Goal: Task Accomplishment & Management: Manage account settings

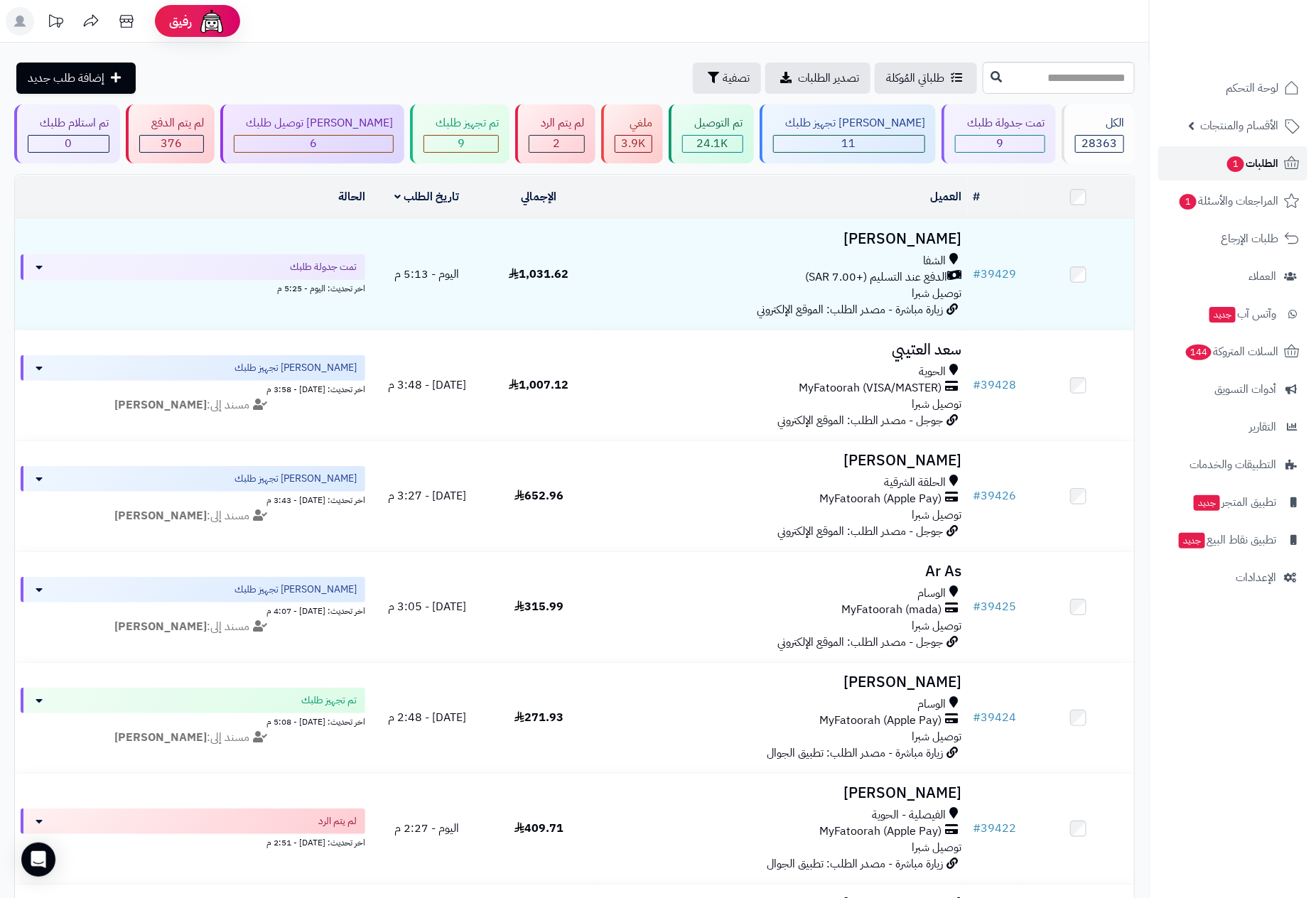
click at [1275, 166] on span "الطلبات 1" at bounding box center [1251, 163] width 52 height 20
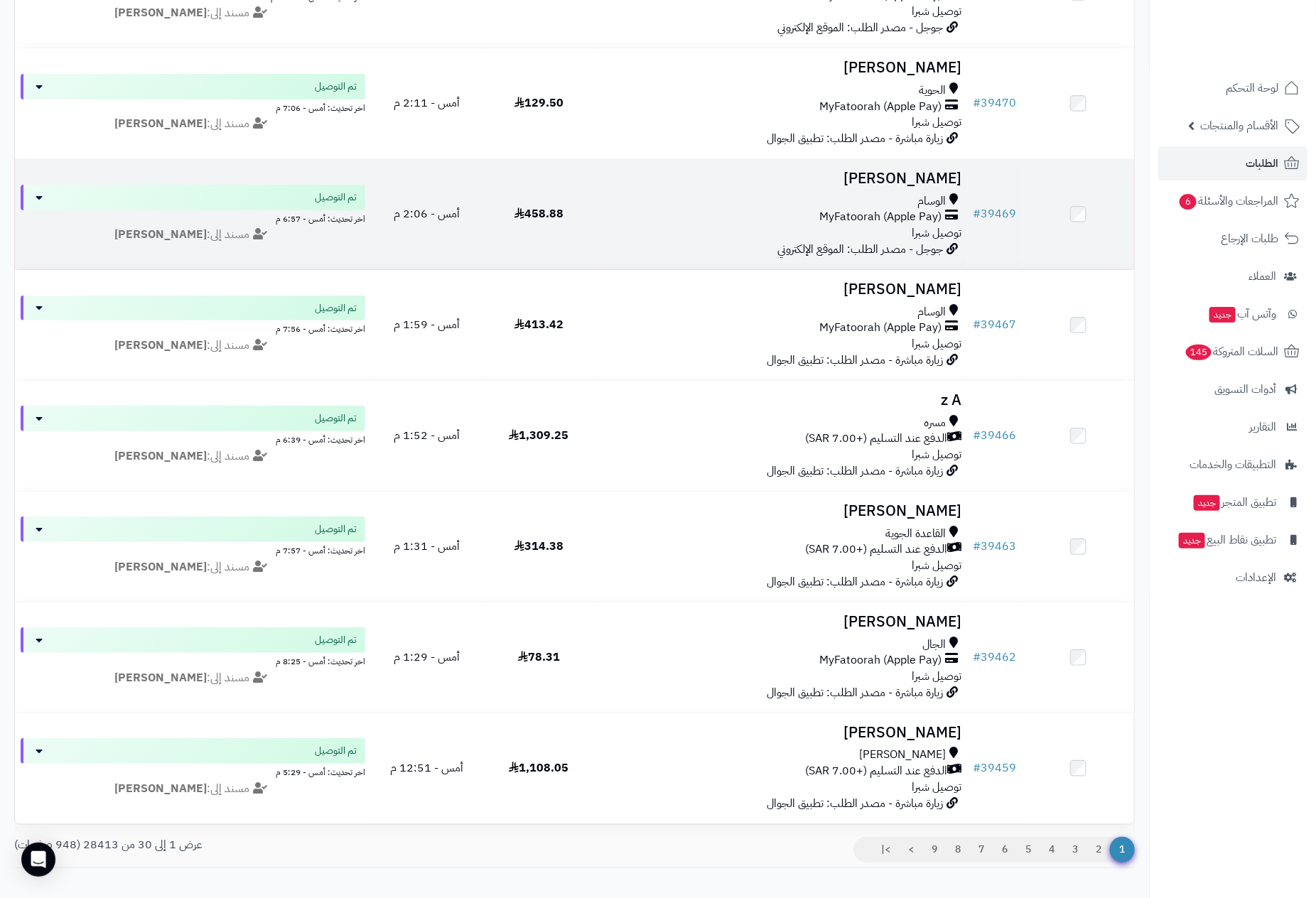
scroll to position [2826, 0]
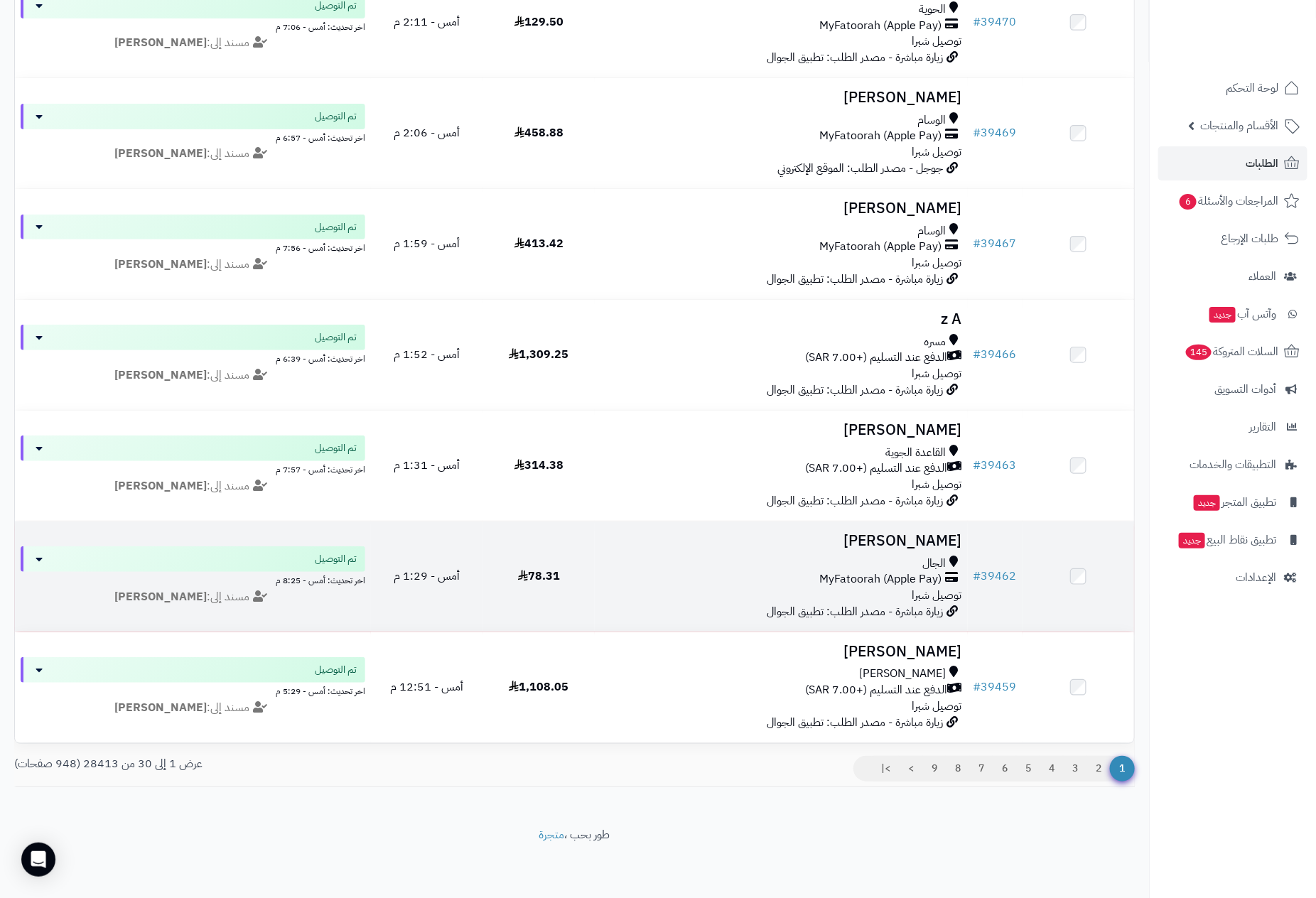
click at [880, 574] on div "الجال MyFatoorah (Apple Pay) توصيل شبرا" at bounding box center [781, 580] width 361 height 49
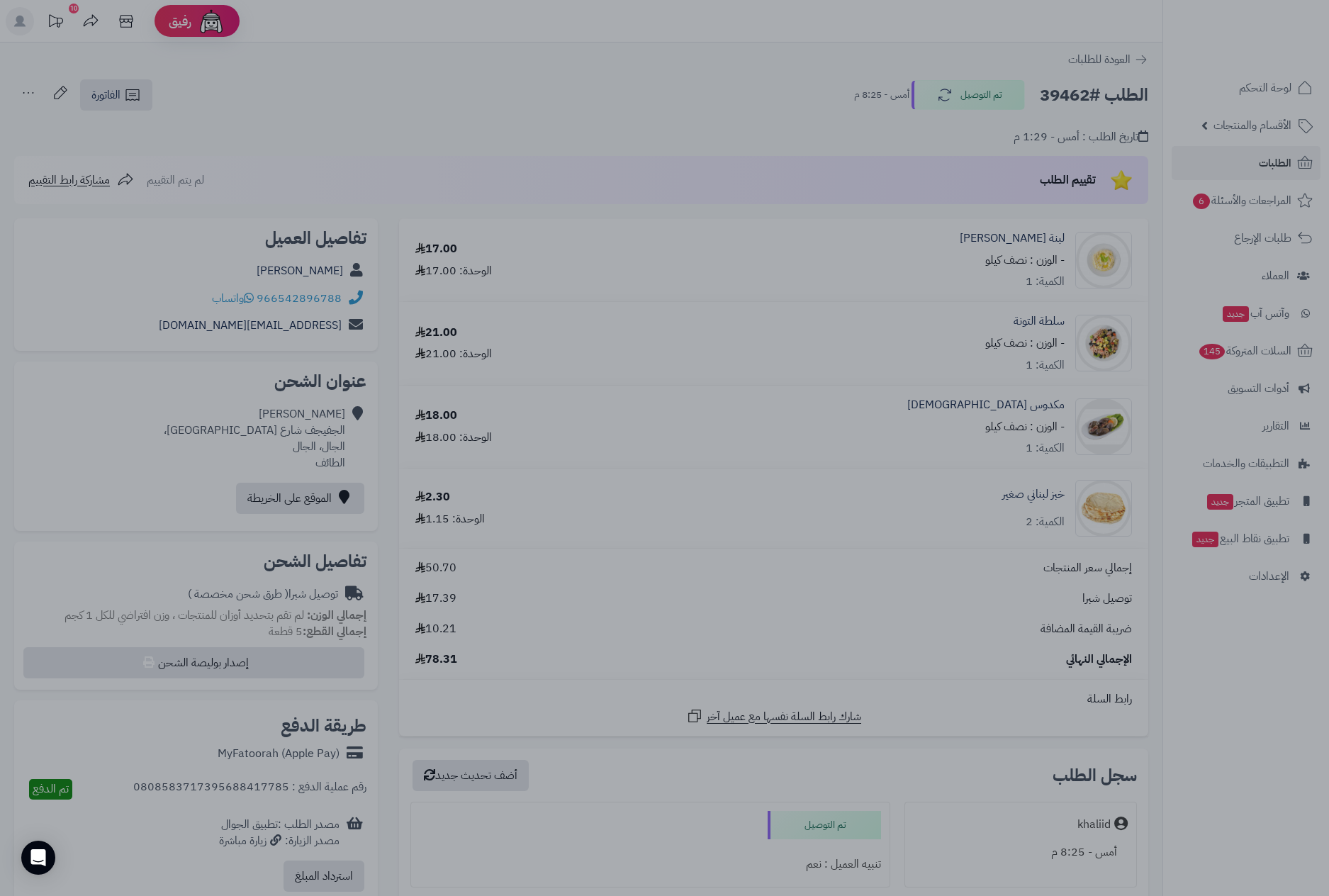
click at [961, 568] on div at bounding box center [664, 448] width 1329 height 896
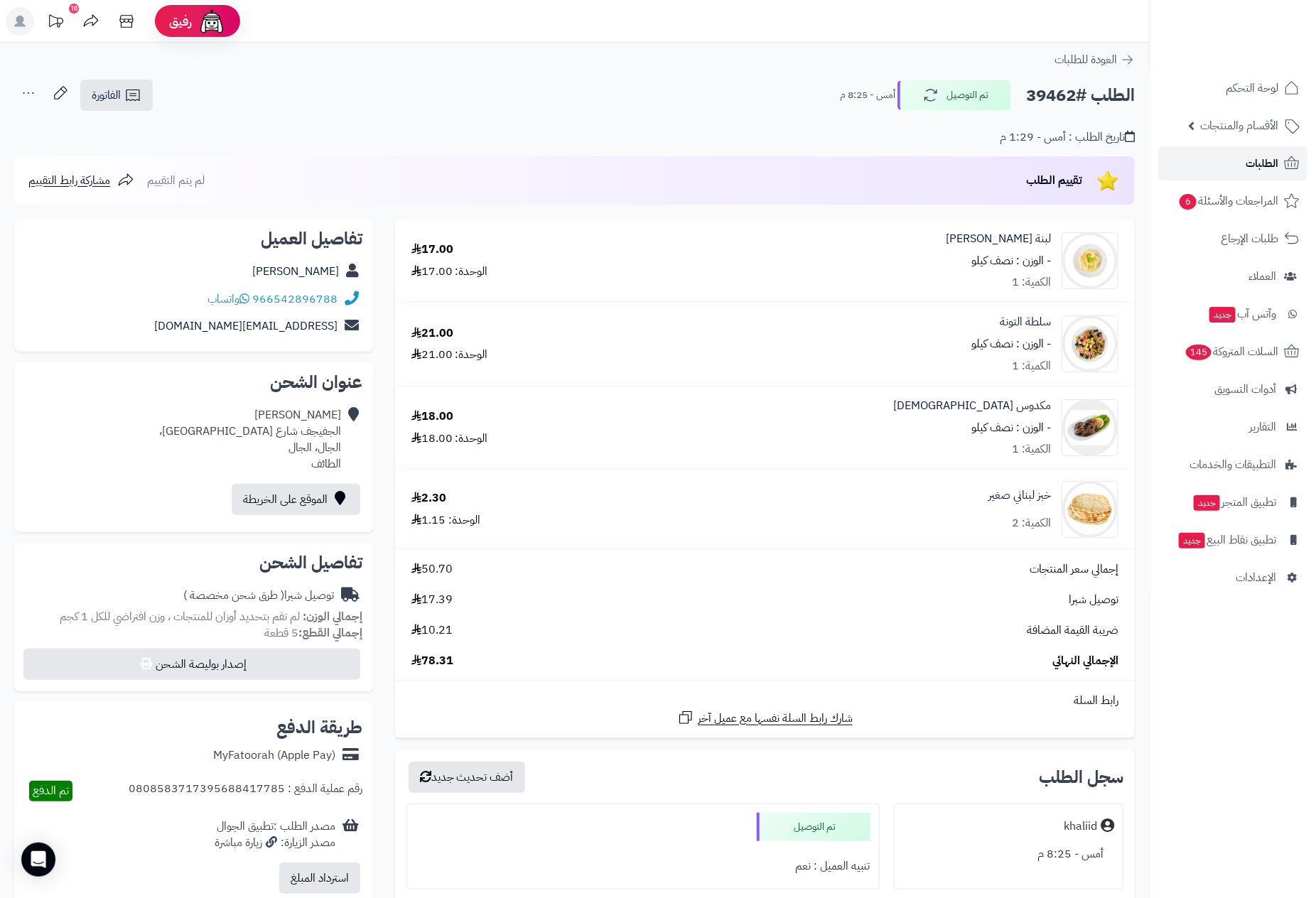
click at [1258, 158] on span "الطلبات" at bounding box center [1262, 163] width 33 height 20
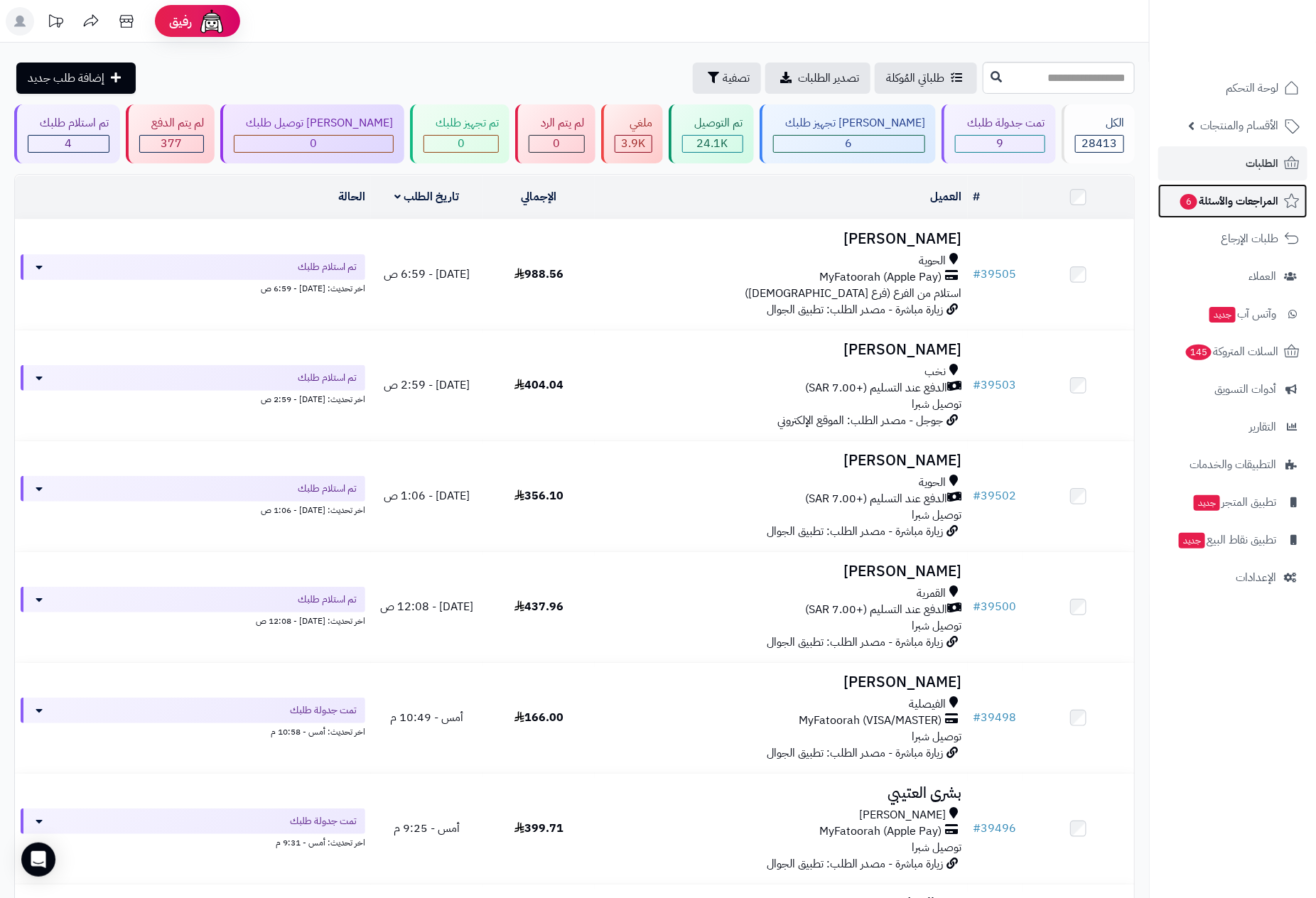
click at [1226, 201] on span "المراجعات والأسئلة 6" at bounding box center [1228, 200] width 99 height 20
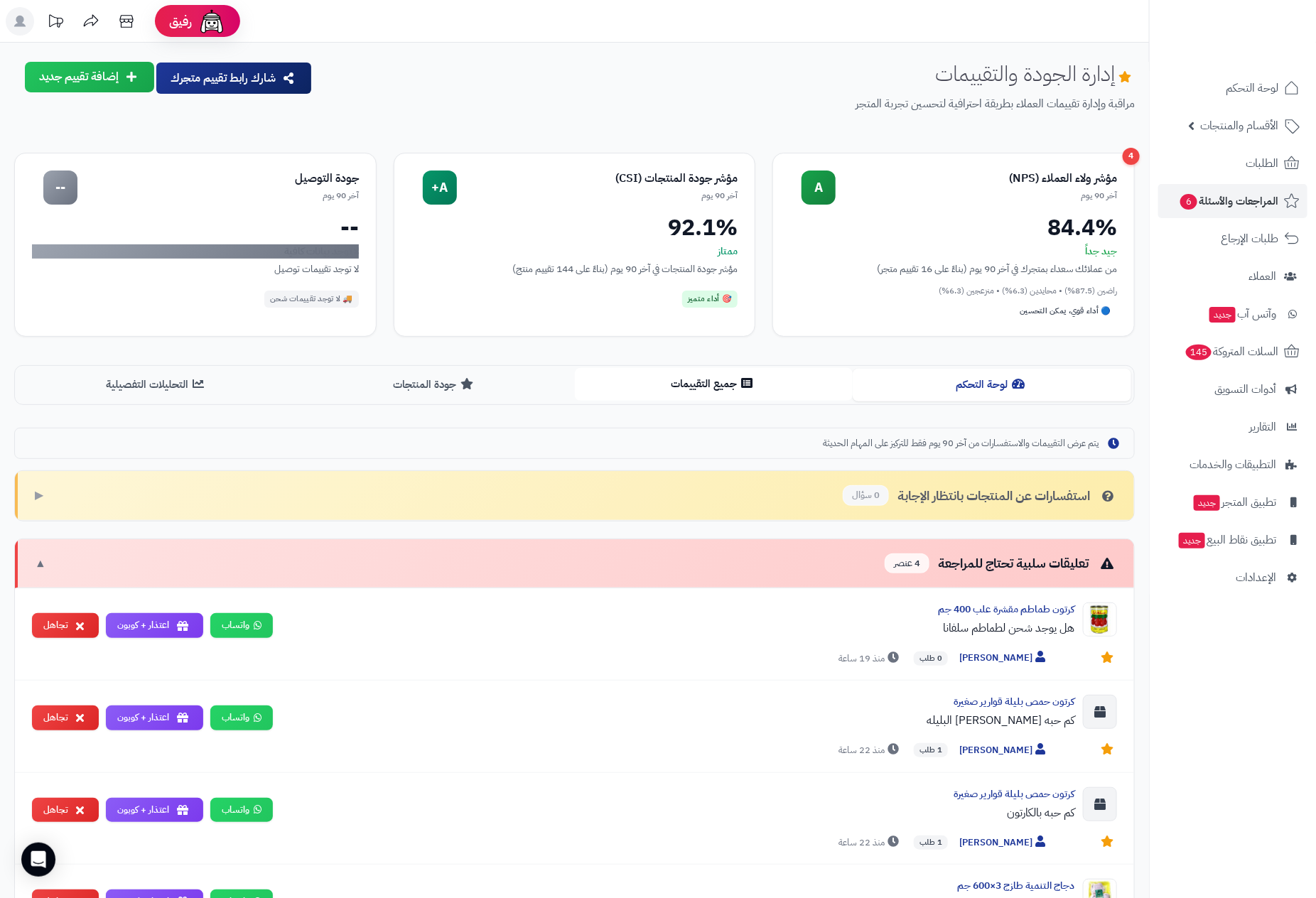
click at [693, 392] on button "جميع التقييمات" at bounding box center [714, 384] width 279 height 32
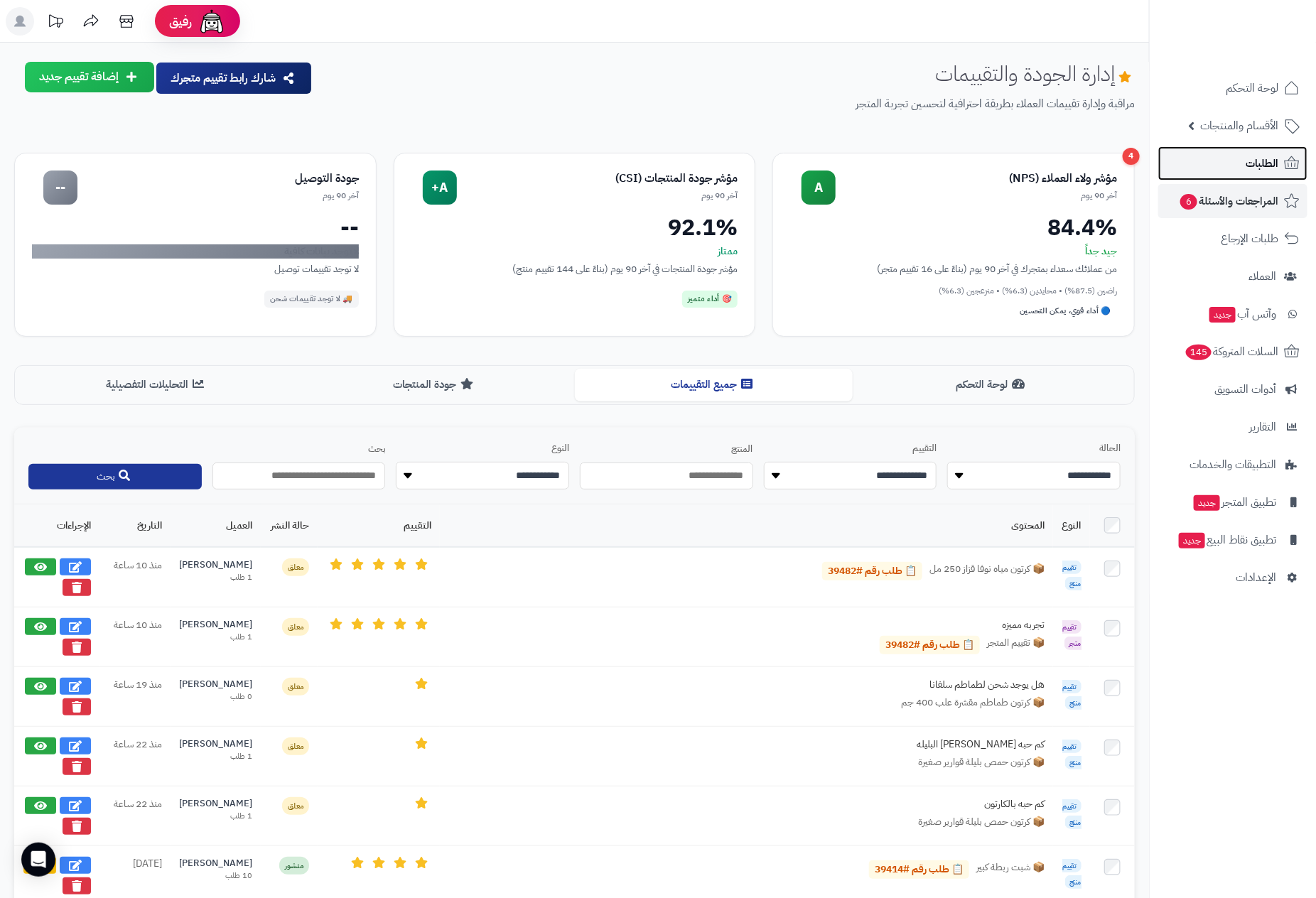
click at [1266, 158] on span "الطلبات" at bounding box center [1262, 163] width 33 height 20
